Goal: Communication & Community: Answer question/provide support

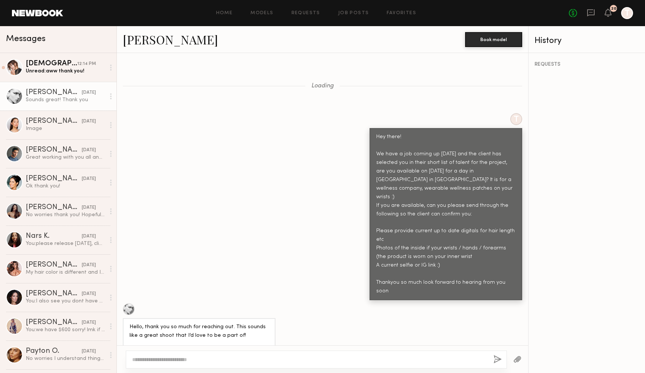
scroll to position [3371, 0]
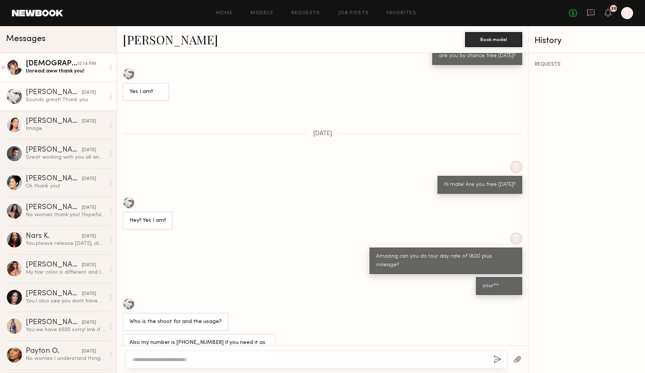
click at [74, 74] on div "Unread: aww thank you!" at bounding box center [65, 71] width 79 height 7
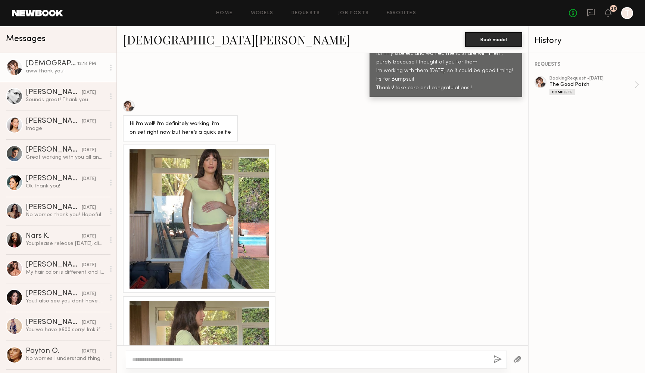
scroll to position [3072, 0]
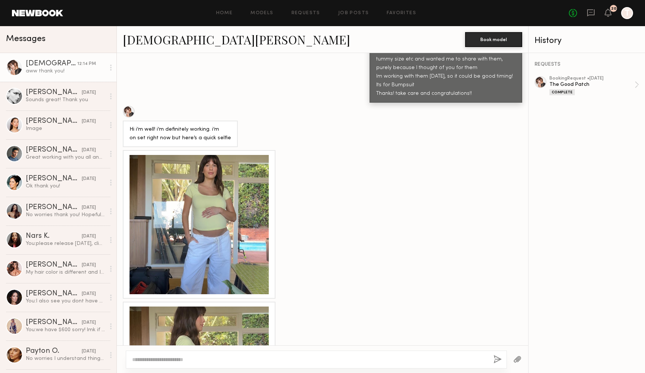
click at [166, 155] on div at bounding box center [199, 224] width 139 height 139
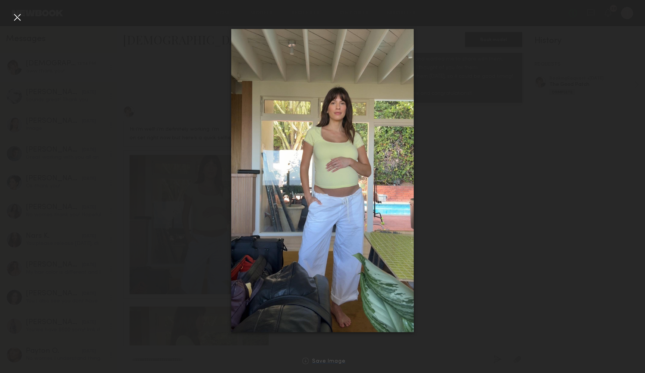
click at [328, 360] on div "Save Image" at bounding box center [329, 362] width 34 height 6
click at [18, 22] on div at bounding box center [17, 17] width 12 height 12
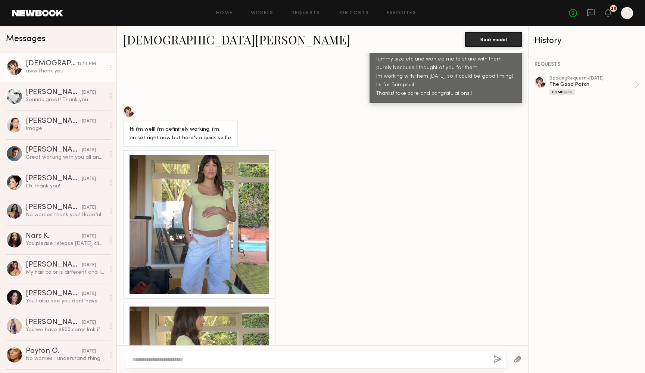
click at [158, 306] on div at bounding box center [199, 375] width 139 height 139
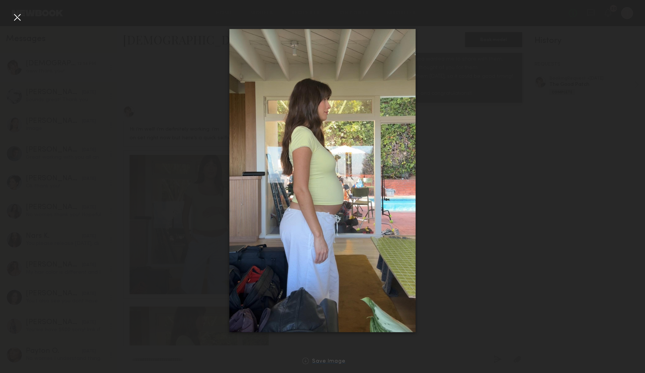
click at [320, 361] on div "Save Image" at bounding box center [329, 362] width 34 height 6
click at [325, 360] on div "Save Image" at bounding box center [329, 362] width 34 height 6
click at [16, 18] on div at bounding box center [17, 17] width 12 height 12
